Goal: Task Accomplishment & Management: Manage account settings

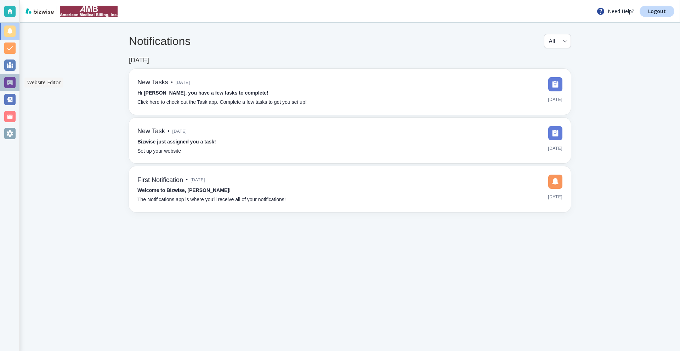
click at [11, 87] on div at bounding box center [9, 82] width 11 height 11
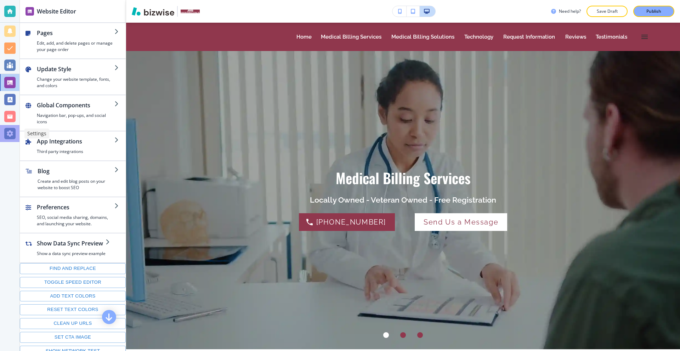
click at [9, 134] on div at bounding box center [9, 133] width 11 height 11
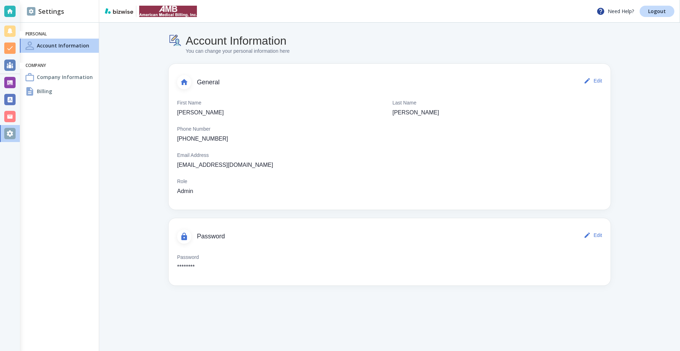
click at [59, 78] on h4 "Company Information" at bounding box center [65, 76] width 56 height 7
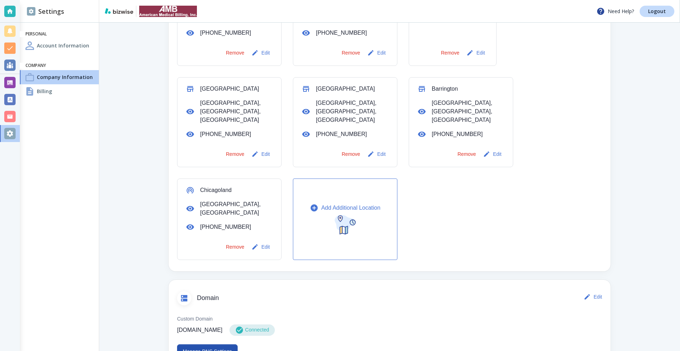
scroll to position [319, 0]
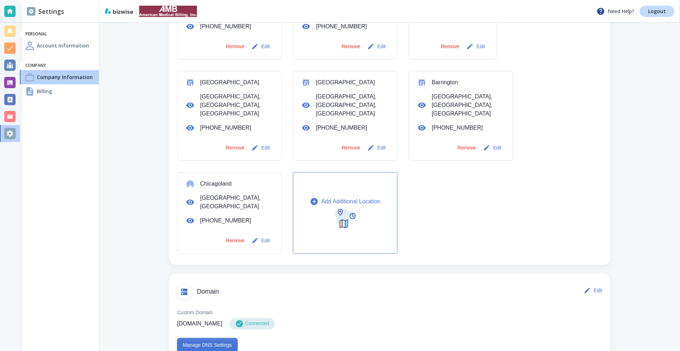
click at [205, 338] on button "Manage DNS Settings" at bounding box center [207, 345] width 61 height 14
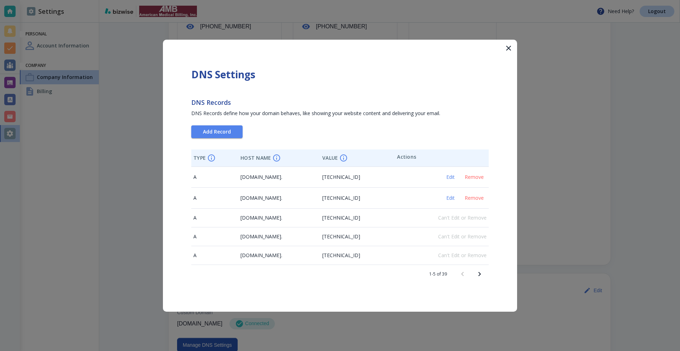
click at [478, 273] on icon "Next page" at bounding box center [479, 274] width 8 height 8
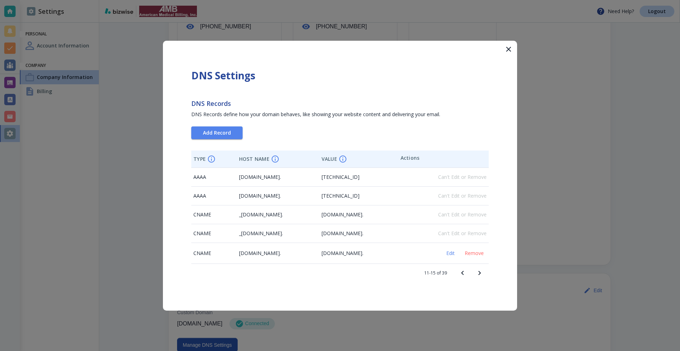
click at [478, 273] on icon "Next page" at bounding box center [479, 273] width 8 height 8
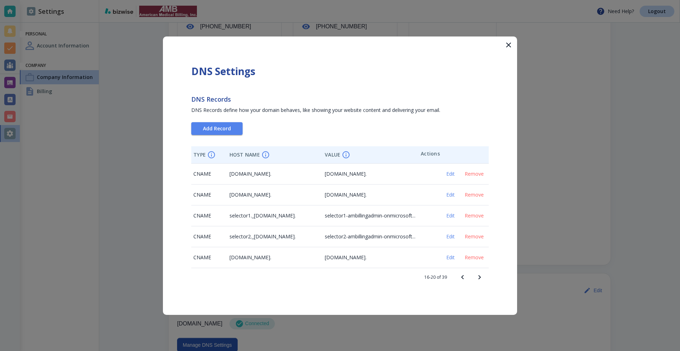
click at [478, 273] on icon "Next page" at bounding box center [479, 277] width 8 height 8
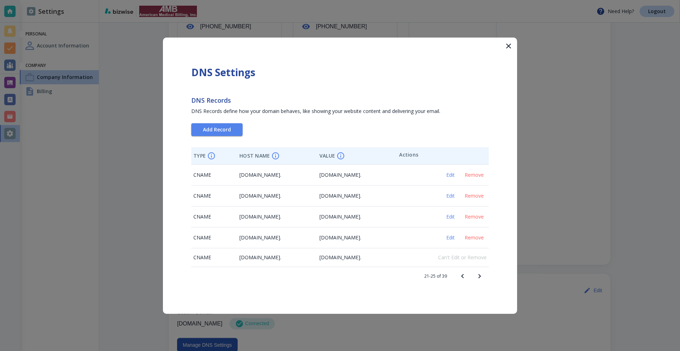
click at [478, 273] on icon "Next page" at bounding box center [479, 276] width 8 height 8
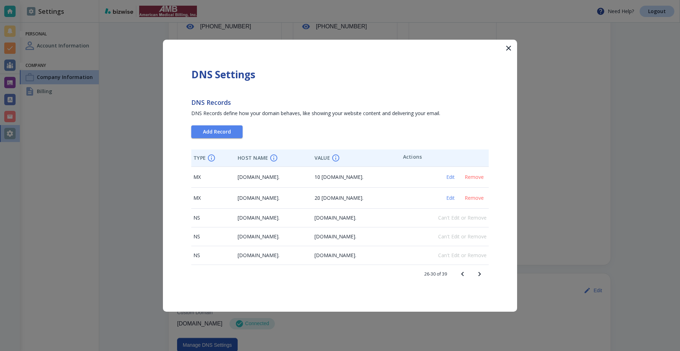
click at [478, 273] on icon "Next page" at bounding box center [479, 274] width 8 height 8
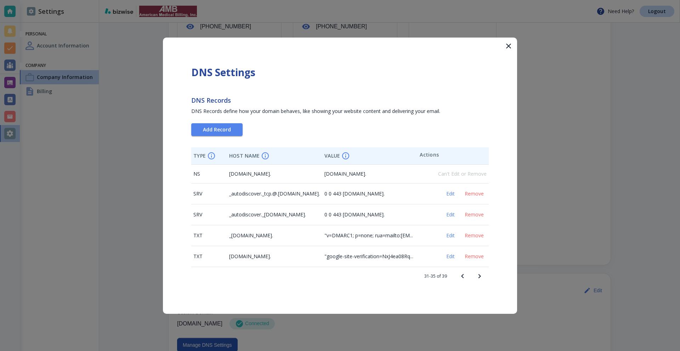
click at [478, 273] on icon "Next page" at bounding box center [479, 276] width 8 height 8
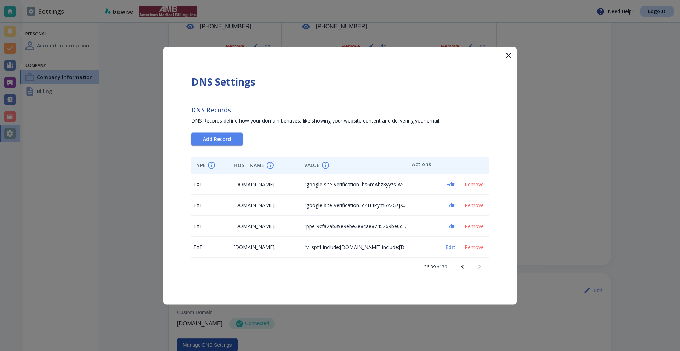
click at [453, 247] on span "Edit" at bounding box center [450, 246] width 17 height 5
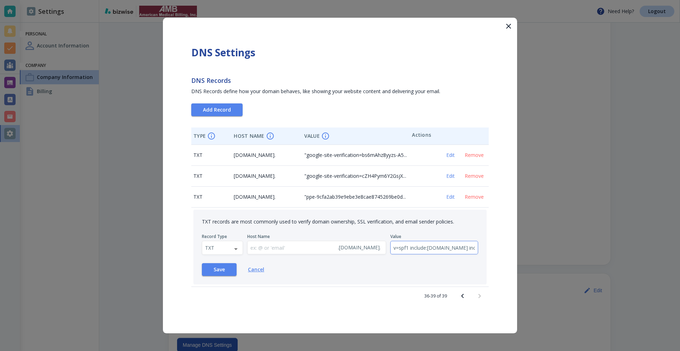
scroll to position [0, 170]
click at [420, 246] on input "v=spf1 include:spf.us.emailservice.io include:spf.protection.outlook.com includ…" at bounding box center [433, 247] width 87 height 13
type input "v=spf1 include:spf.us.emailservice.io include:spf.protection.outlook.com includ…"
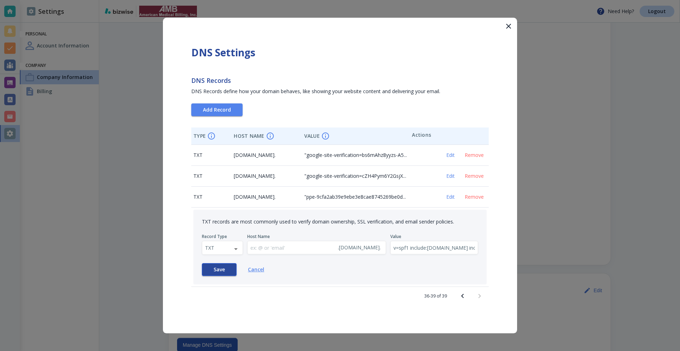
click at [222, 271] on span "Save" at bounding box center [218, 269] width 11 height 5
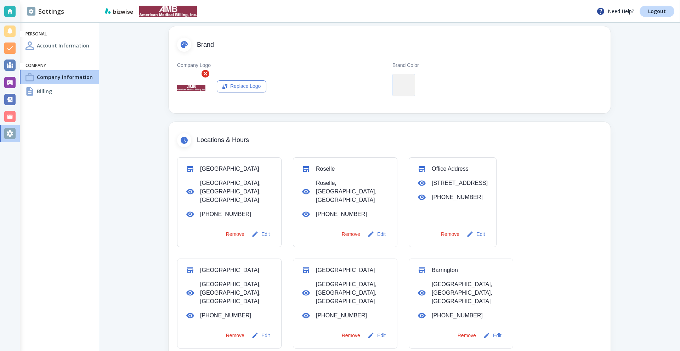
scroll to position [142, 0]
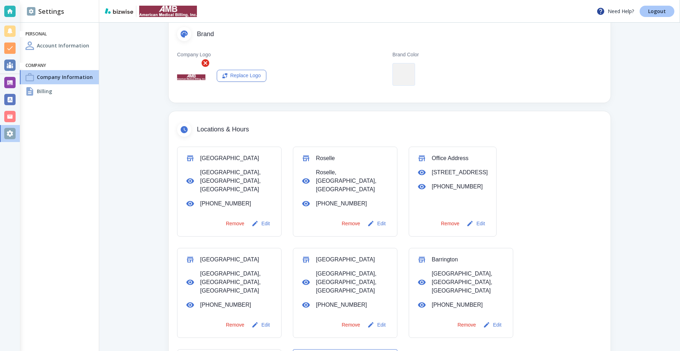
click at [652, 10] on p "Logout" at bounding box center [657, 11] width 18 height 5
